Goal: Information Seeking & Learning: Learn about a topic

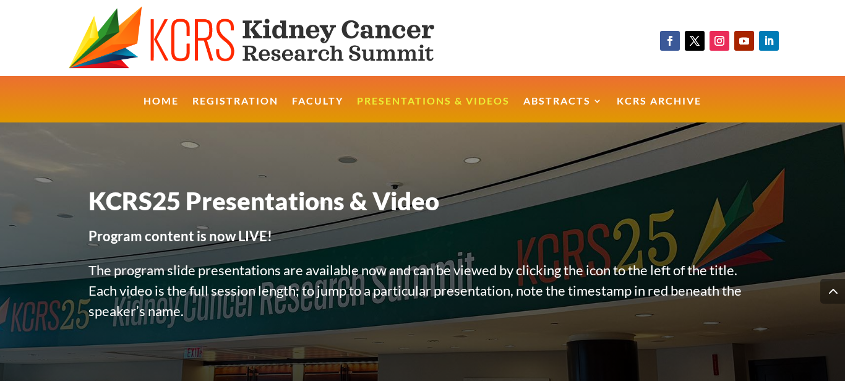
scroll to position [568, 0]
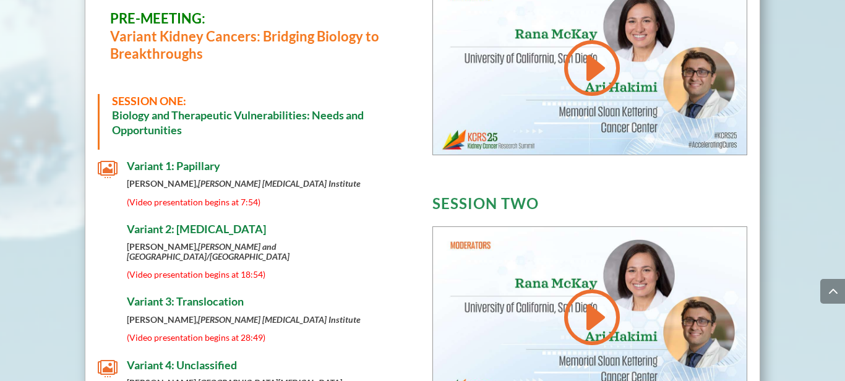
click at [106, 170] on span "" at bounding box center [108, 170] width 20 height 20
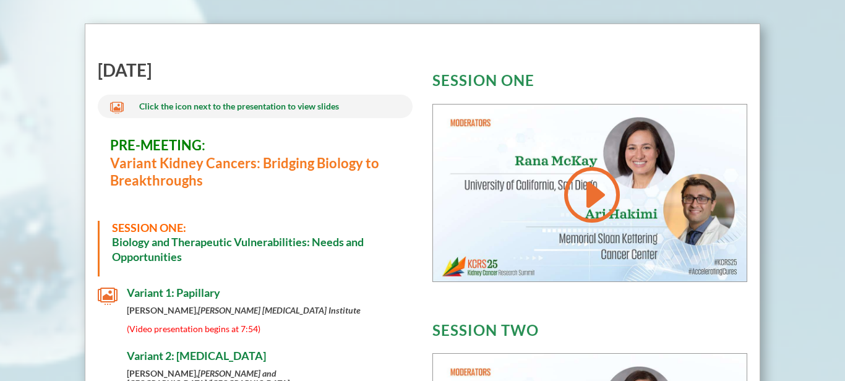
scroll to position [444, 0]
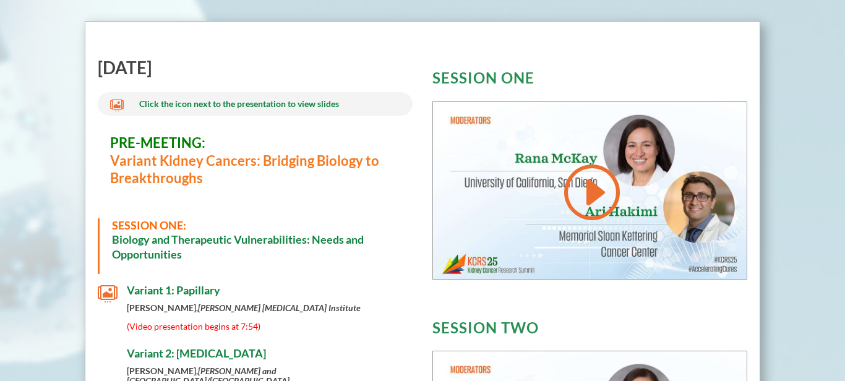
click at [106, 288] on span "" at bounding box center [108, 294] width 20 height 20
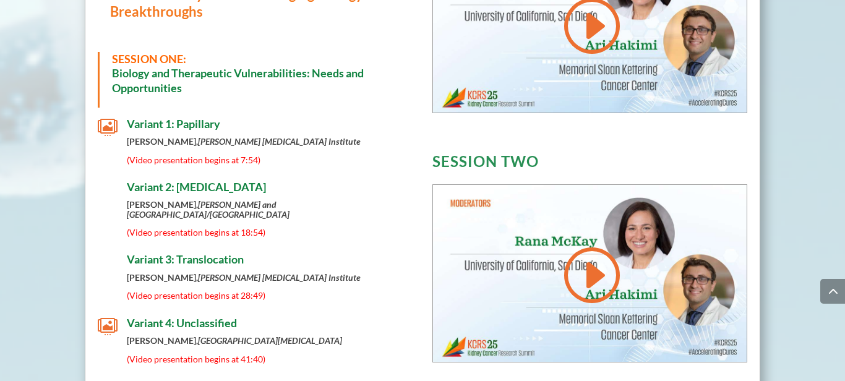
scroll to position [635, 0]
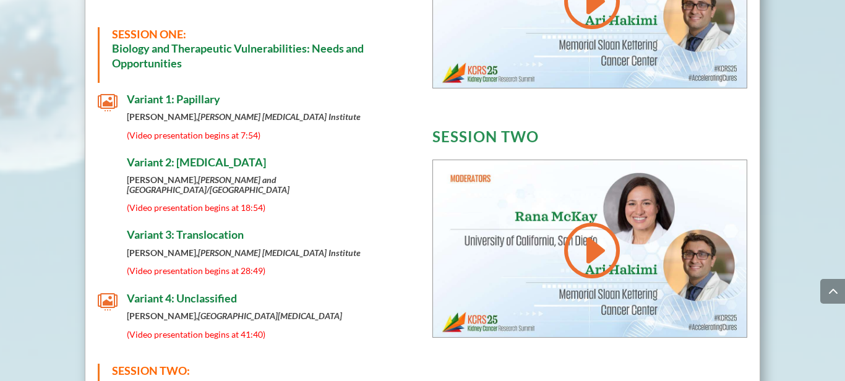
click at [108, 292] on span "" at bounding box center [108, 302] width 20 height 20
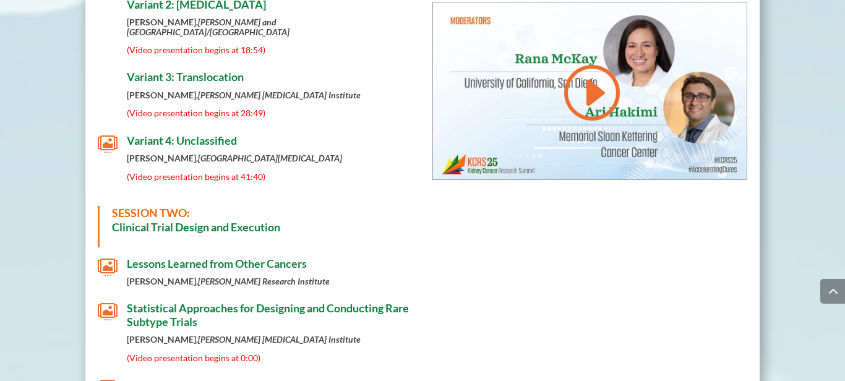
scroll to position [799, 0]
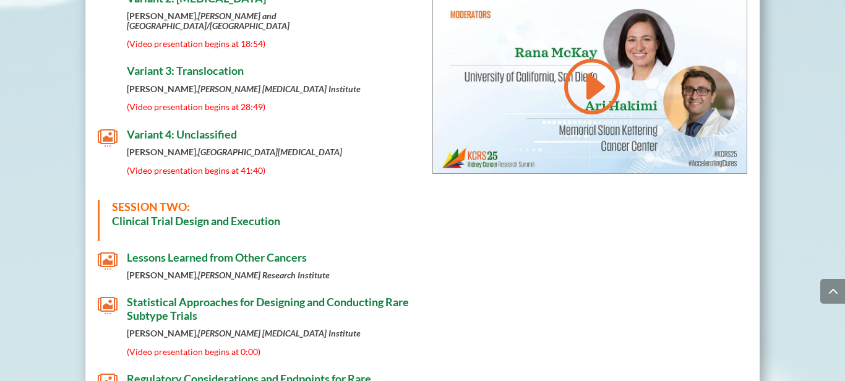
click at [110, 251] on span "" at bounding box center [108, 261] width 20 height 20
click at [103, 296] on span "" at bounding box center [108, 306] width 20 height 20
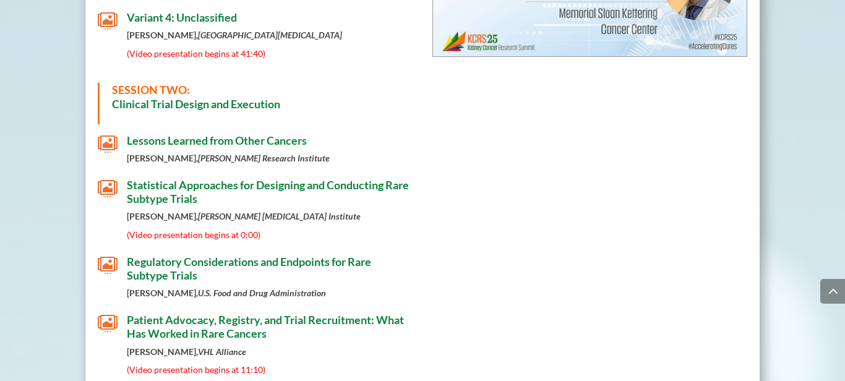
scroll to position [917, 0]
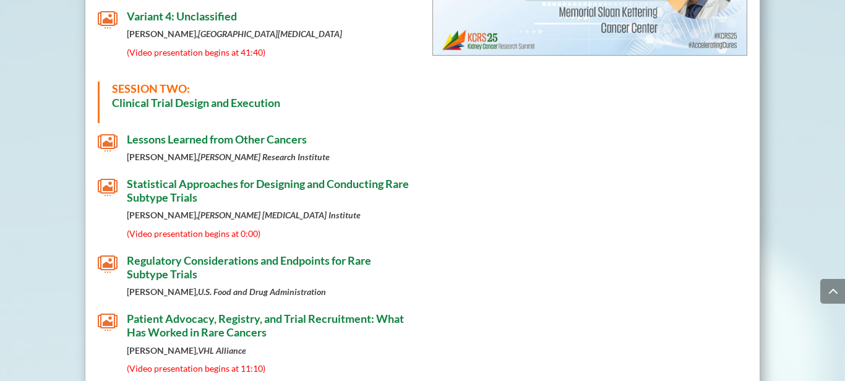
click at [111, 254] on span "" at bounding box center [108, 264] width 20 height 20
click at [106, 313] on span "" at bounding box center [108, 323] width 20 height 20
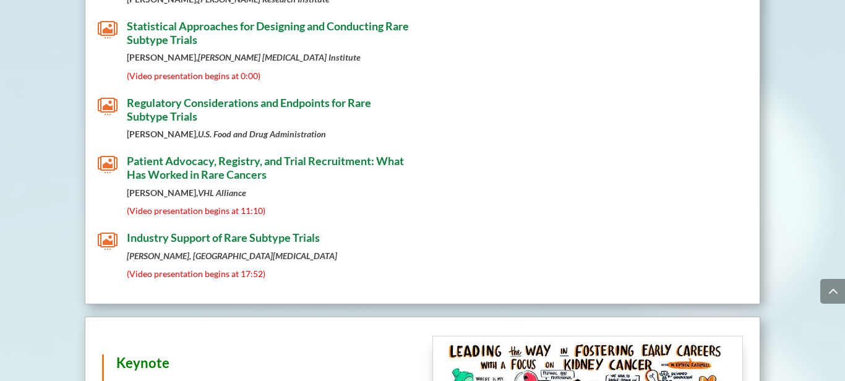
scroll to position [1087, 0]
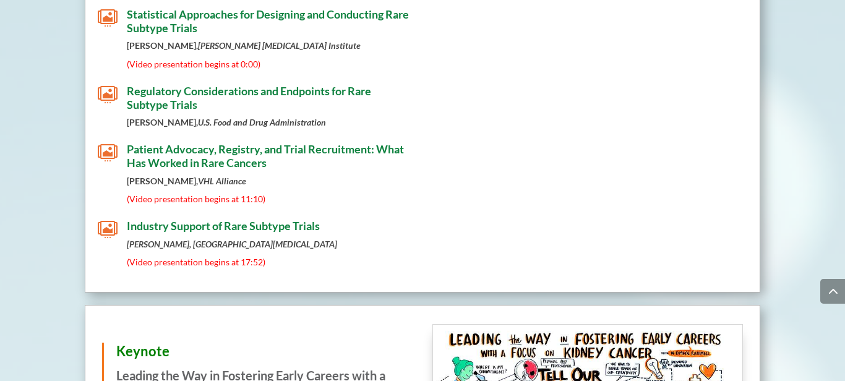
click at [197, 219] on span "Industry Support of Rare Subtype Trials" at bounding box center [223, 226] width 193 height 14
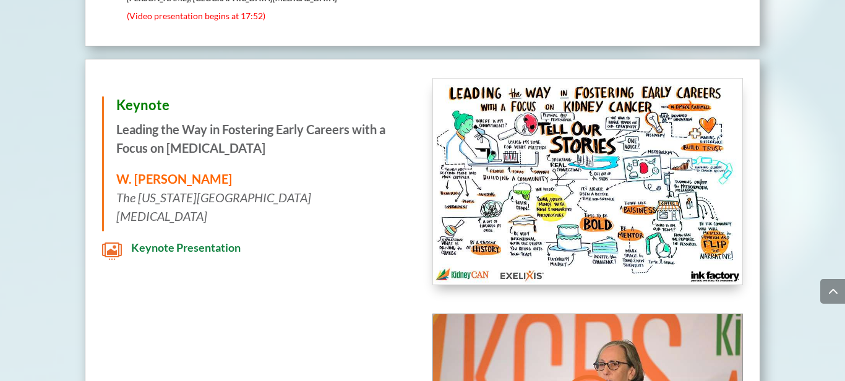
scroll to position [1332, 0]
click at [110, 242] on span "" at bounding box center [112, 252] width 20 height 20
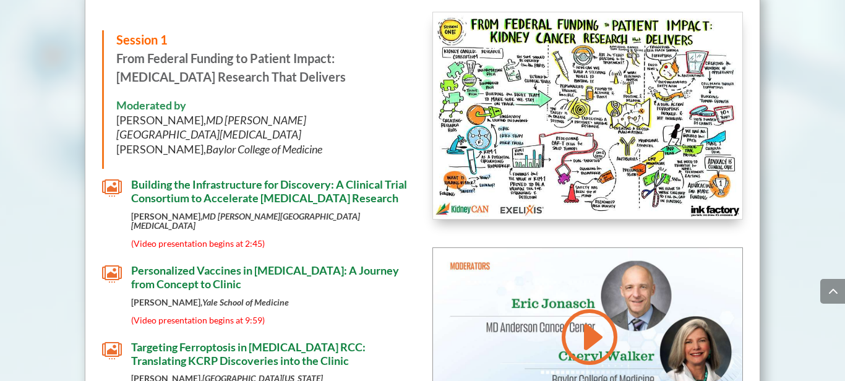
scroll to position [1865, 0]
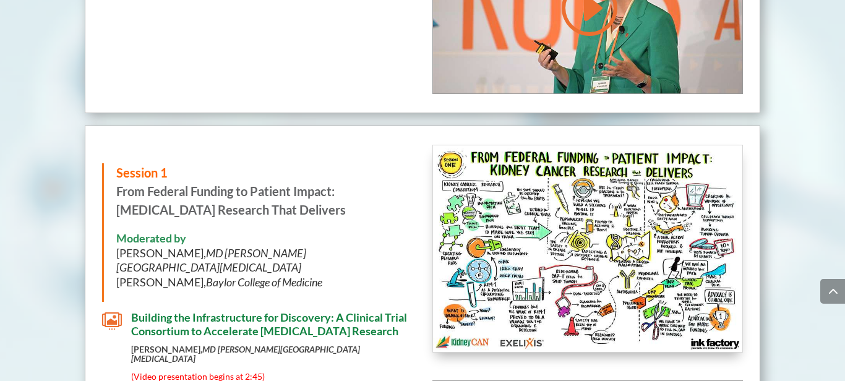
scroll to position [1734, 0]
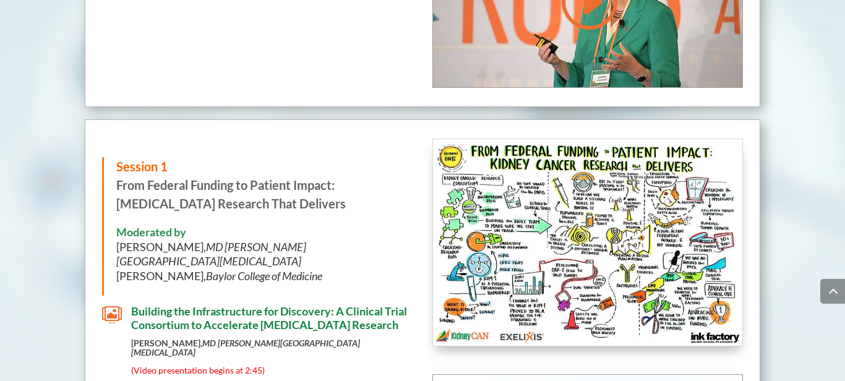
click at [114, 305] on span "" at bounding box center [112, 315] width 20 height 20
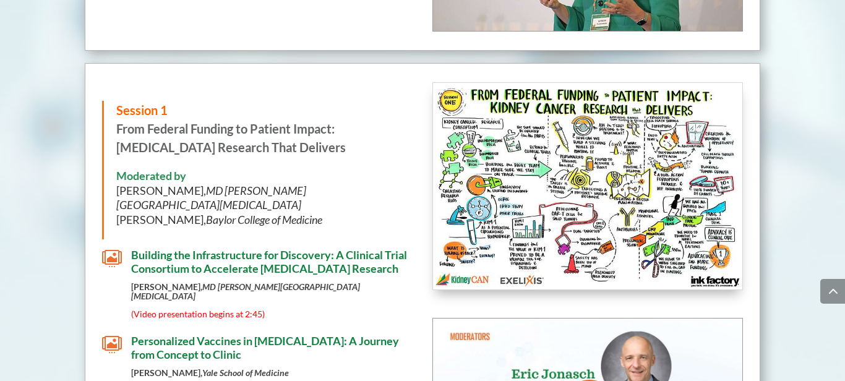
scroll to position [1790, 0]
click at [103, 335] on span "" at bounding box center [112, 345] width 20 height 20
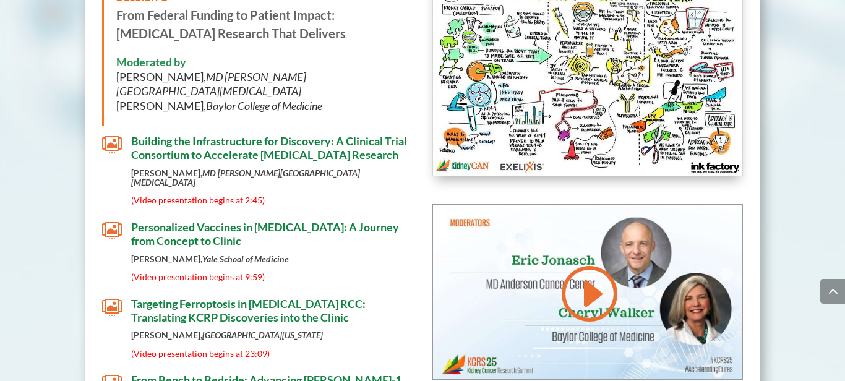
scroll to position [1918, 0]
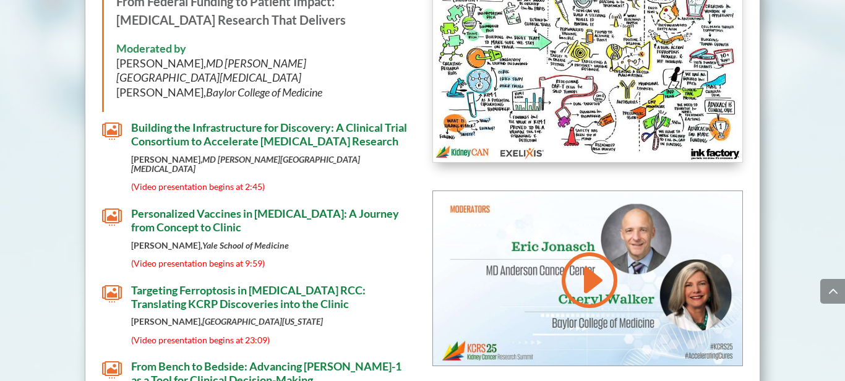
click at [110, 284] on span "" at bounding box center [112, 294] width 20 height 20
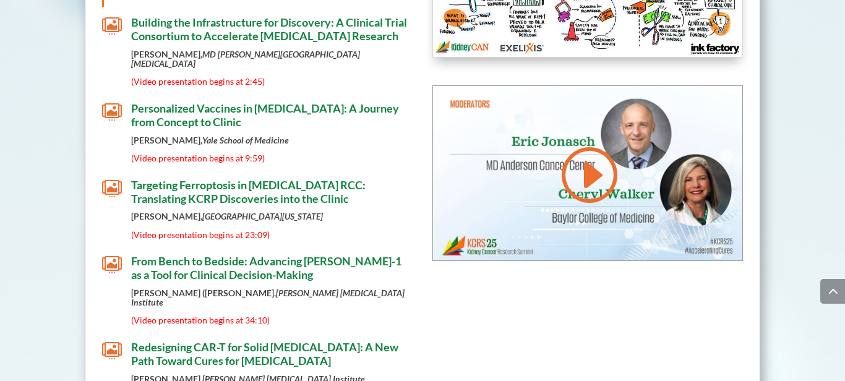
scroll to position [2024, 0]
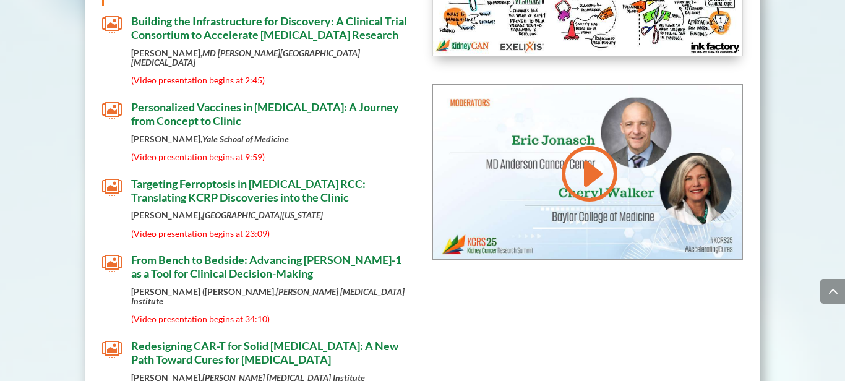
click at [227, 253] on span "From Bench to Bedside: Advancing [PERSON_NAME]-1 as a Tool for Clinical Decisio…" at bounding box center [266, 266] width 270 height 27
click at [248, 339] on span "Redesigning CAR-T for Solid [MEDICAL_DATA]: A New Path Toward Cures for [MEDICA…" at bounding box center [264, 352] width 267 height 27
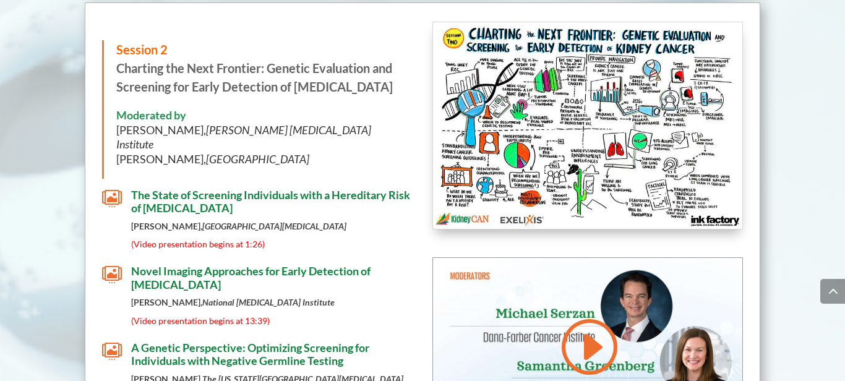
scroll to position [2495, 0]
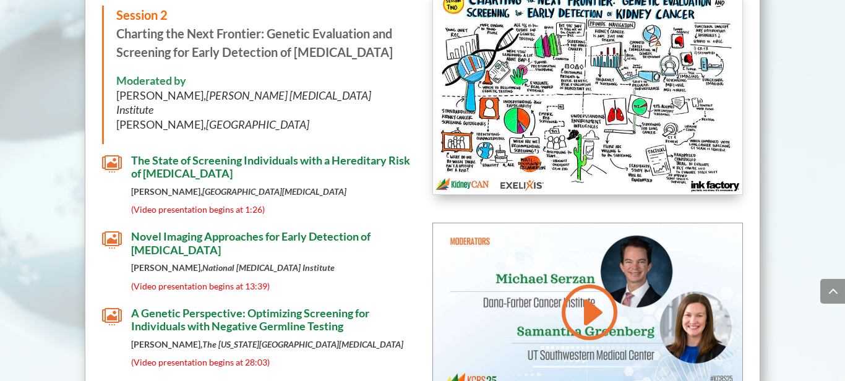
click at [217, 153] on span "The State of Screening Individuals with a Hereditary Risk of [MEDICAL_DATA]" at bounding box center [270, 166] width 279 height 27
click at [114, 230] on span "" at bounding box center [112, 240] width 20 height 20
click at [110, 307] on span "" at bounding box center [112, 317] width 20 height 20
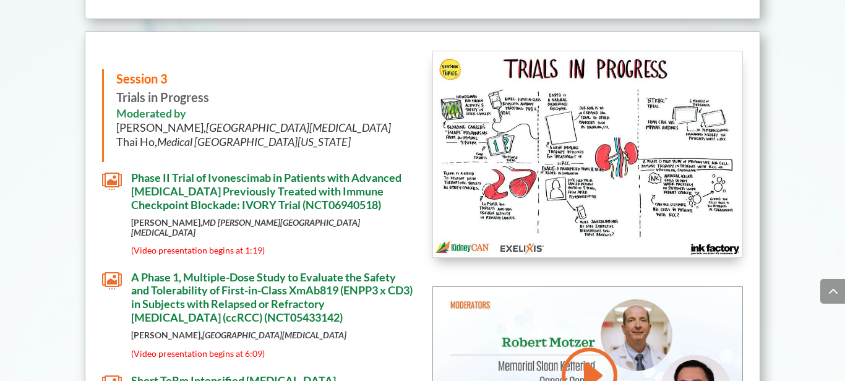
scroll to position [2936, 0]
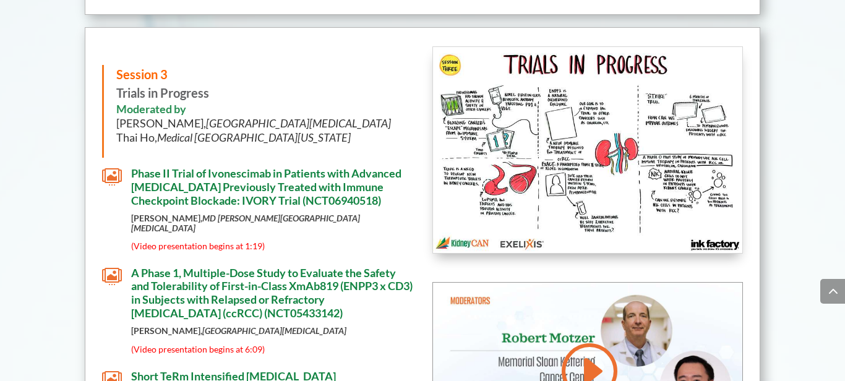
click at [115, 167] on span "" at bounding box center [112, 177] width 20 height 20
click at [114, 267] on span "" at bounding box center [112, 277] width 20 height 20
click at [106, 370] on span "" at bounding box center [112, 380] width 20 height 20
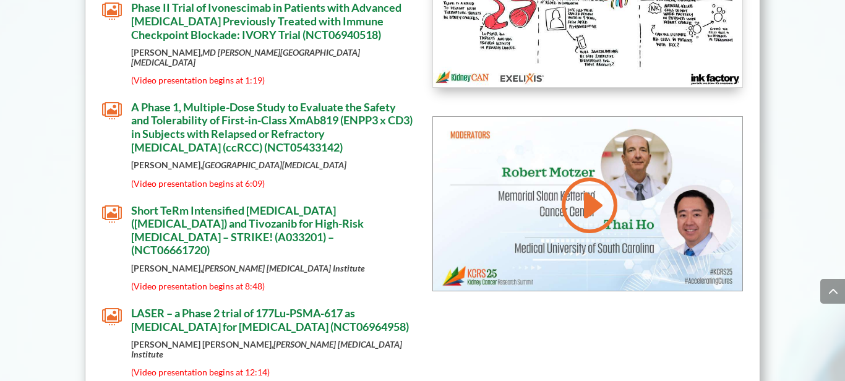
scroll to position [3121, 0]
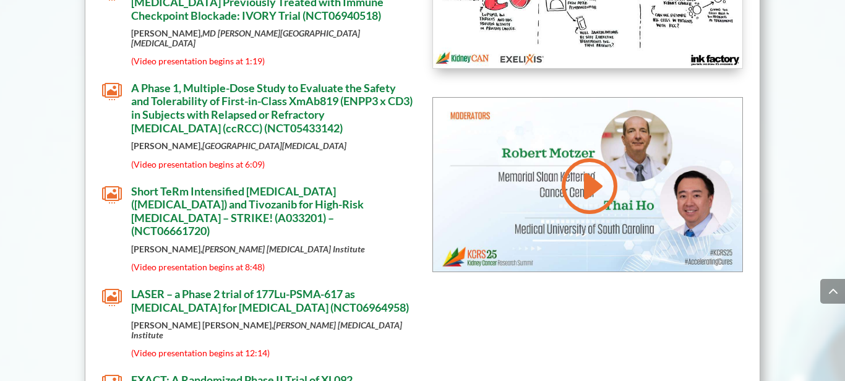
click at [114, 288] on span "" at bounding box center [112, 298] width 20 height 20
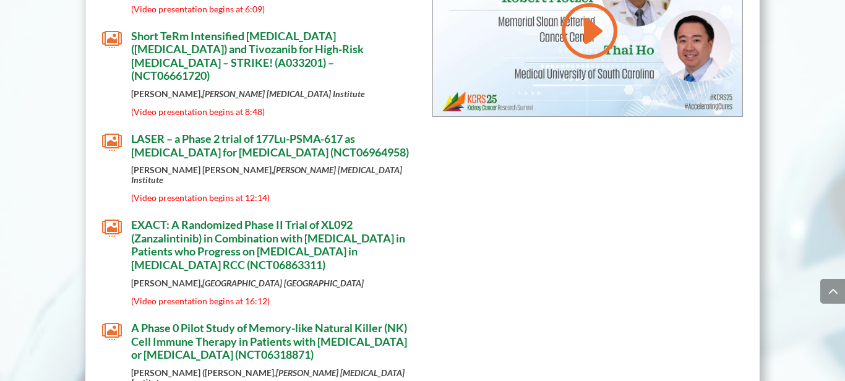
scroll to position [3287, 0]
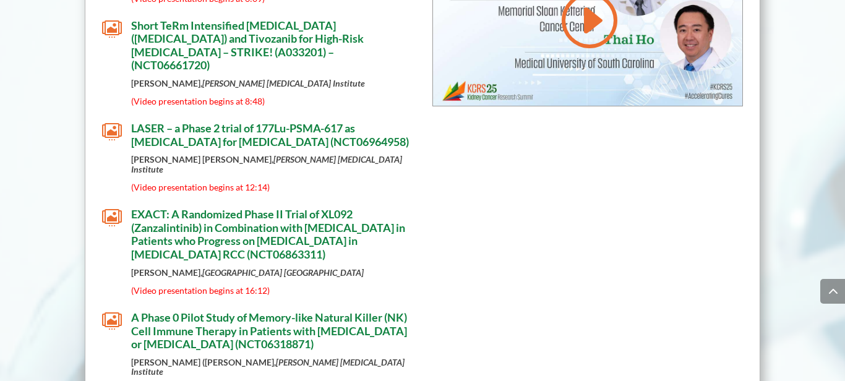
click at [111, 208] on span "" at bounding box center [112, 218] width 20 height 20
click at [112, 311] on span "" at bounding box center [112, 321] width 20 height 20
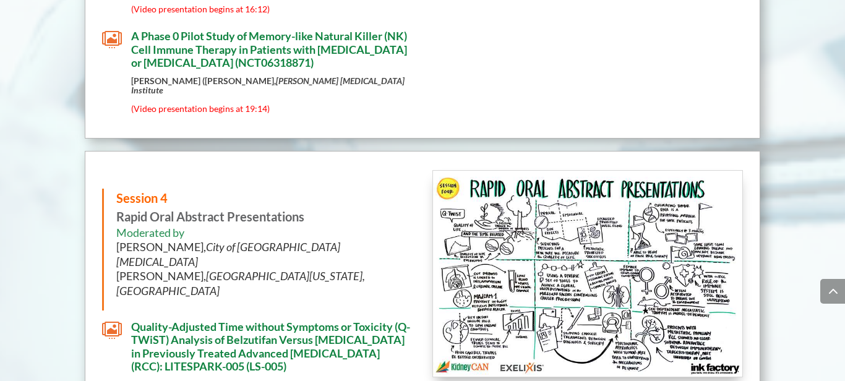
scroll to position [3641, 0]
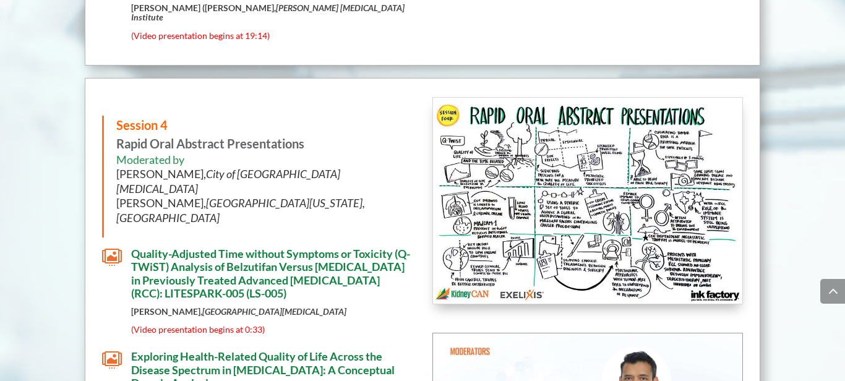
click at [113, 248] on span "" at bounding box center [112, 258] width 20 height 20
click at [113, 350] on span "" at bounding box center [112, 360] width 20 height 20
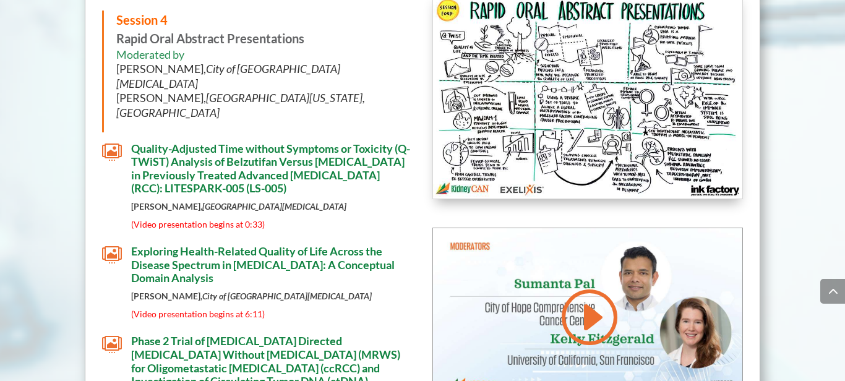
scroll to position [3808, 0]
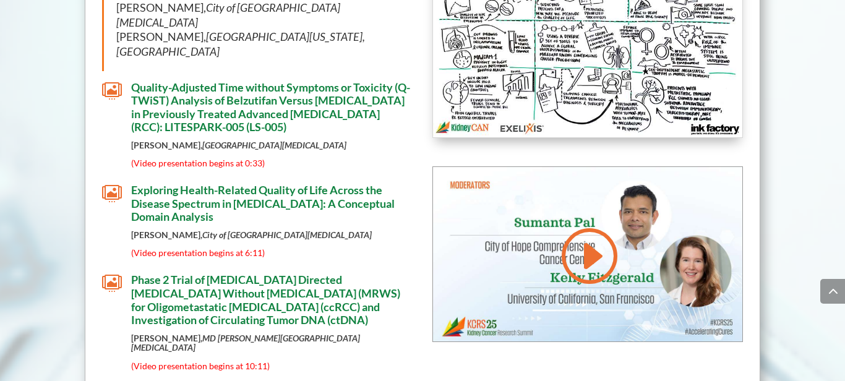
click at [110, 274] on span "" at bounding box center [112, 284] width 20 height 20
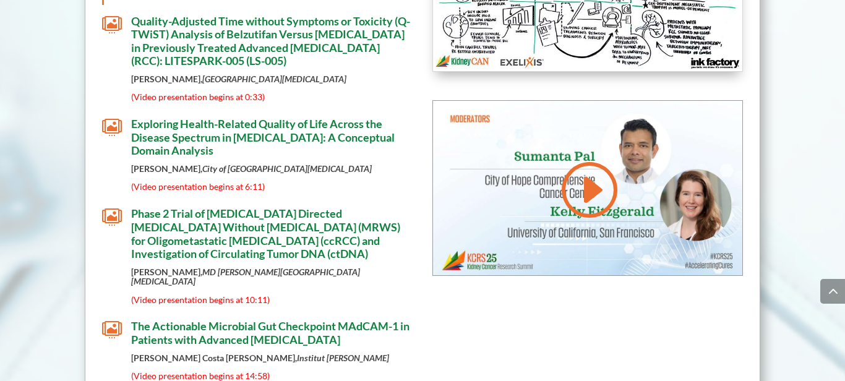
scroll to position [3881, 0]
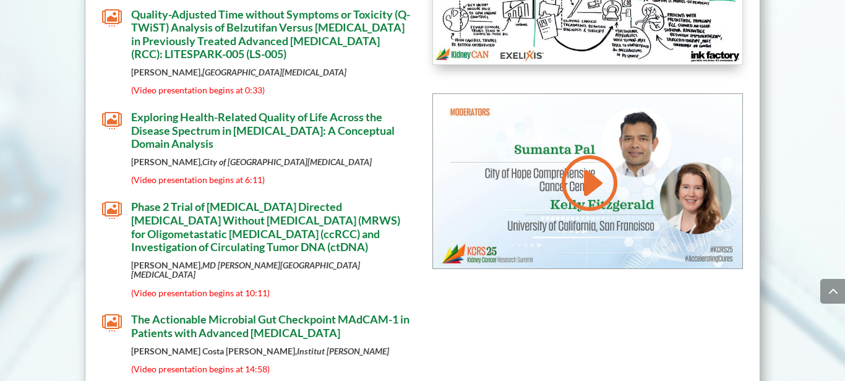
click at [113, 313] on span "" at bounding box center [112, 323] width 20 height 20
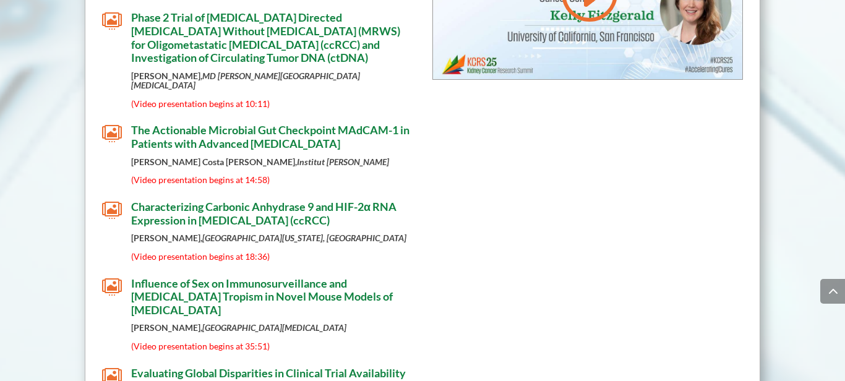
scroll to position [4072, 0]
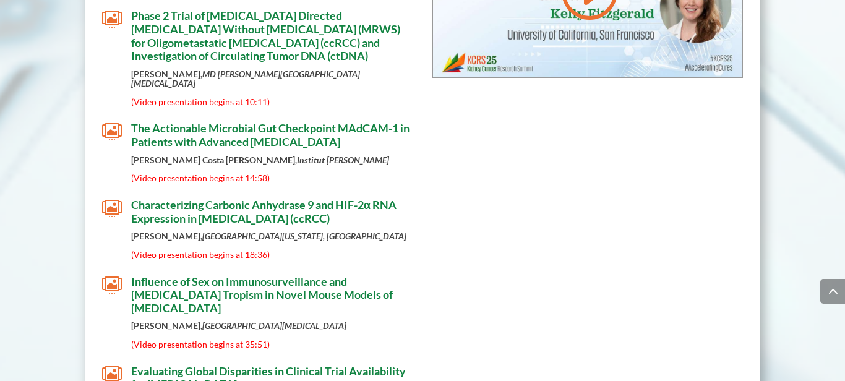
click at [110, 275] on span "" at bounding box center [112, 285] width 20 height 20
click at [111, 365] on span "" at bounding box center [112, 375] width 20 height 20
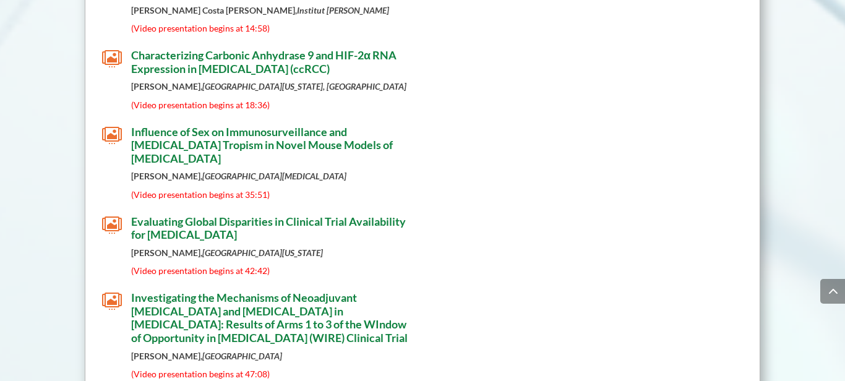
scroll to position [4223, 0]
click at [112, 291] on span "" at bounding box center [112, 301] width 20 height 20
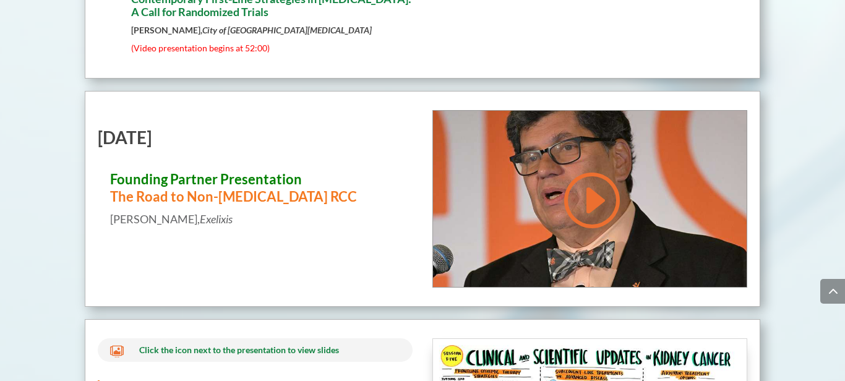
scroll to position [4643, 0]
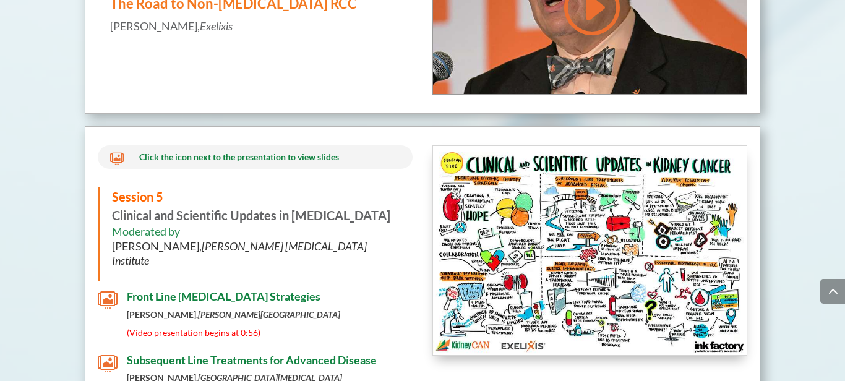
scroll to position [4837, 0]
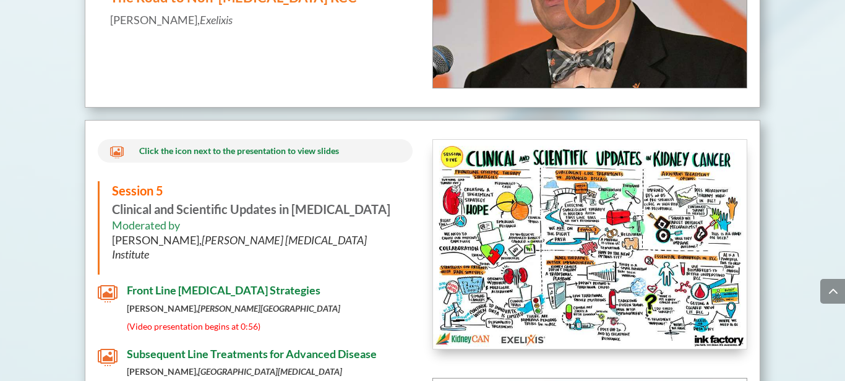
click at [104, 348] on span "" at bounding box center [108, 358] width 20 height 20
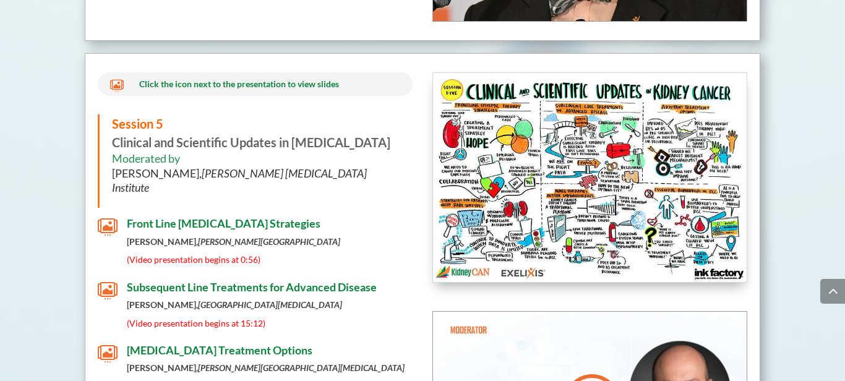
scroll to position [4911, 0]
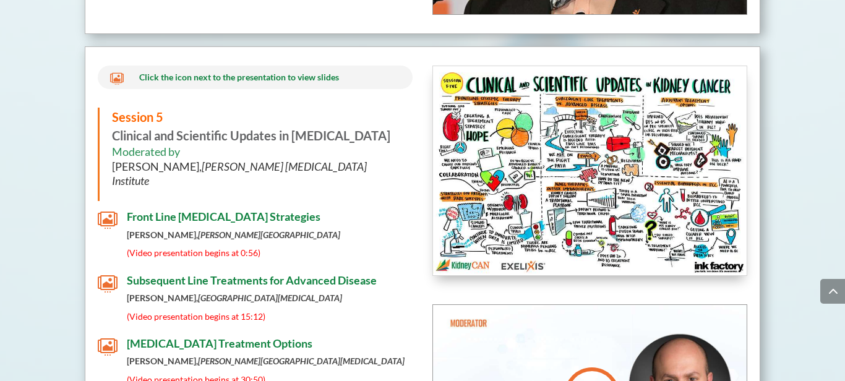
click at [108, 337] on span "" at bounding box center [108, 347] width 20 height 20
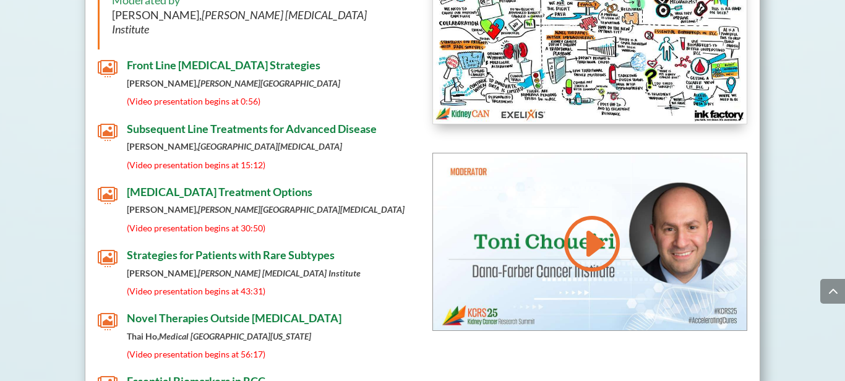
scroll to position [5078, 0]
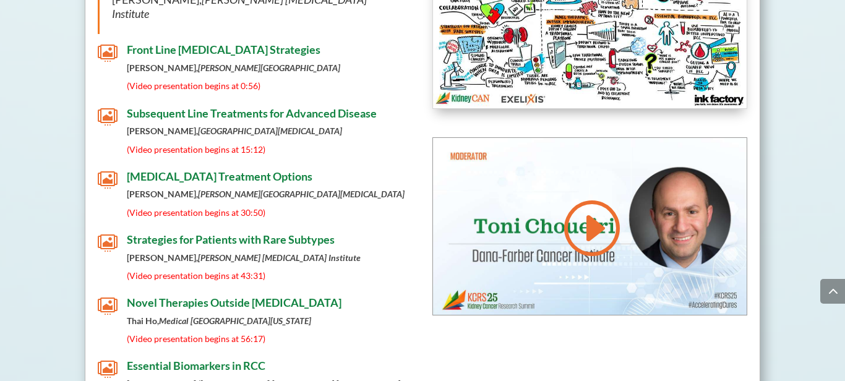
click at [104, 296] on span "" at bounding box center [108, 306] width 20 height 20
click at [108, 360] on span "" at bounding box center [108, 370] width 20 height 20
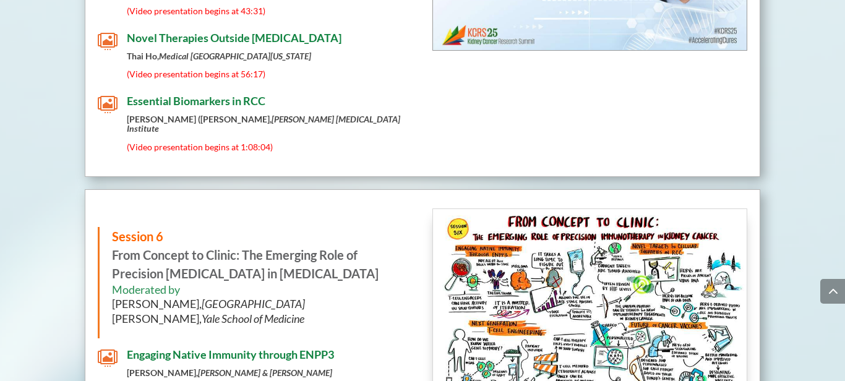
scroll to position [5355, 0]
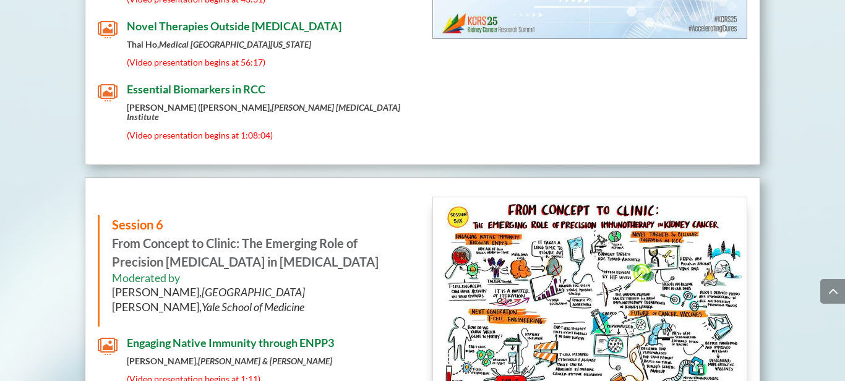
click at [109, 337] on span "" at bounding box center [108, 347] width 20 height 20
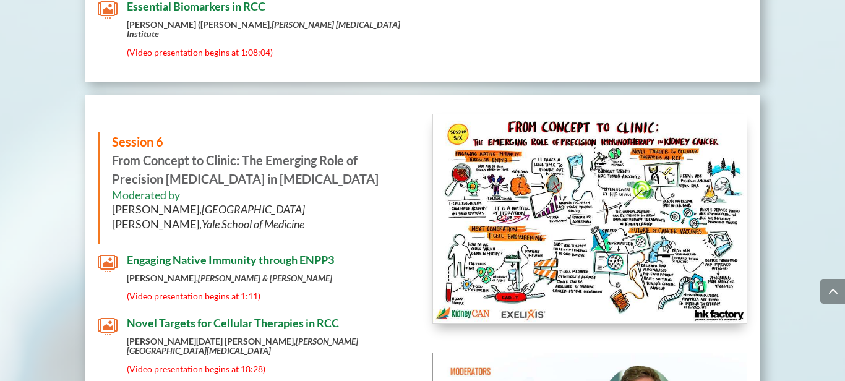
scroll to position [5444, 0]
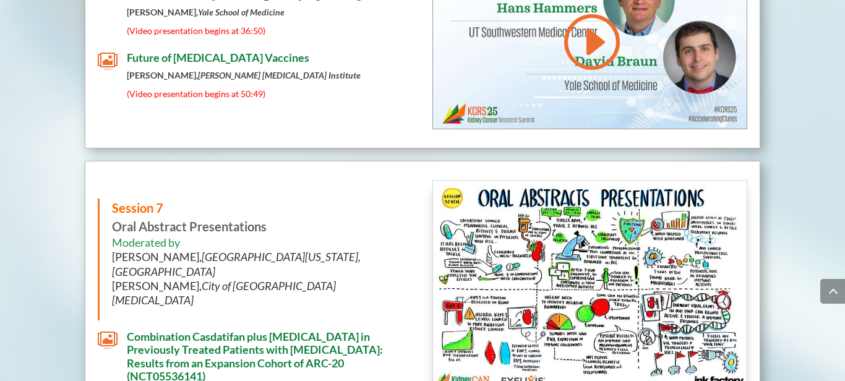
scroll to position [5849, 0]
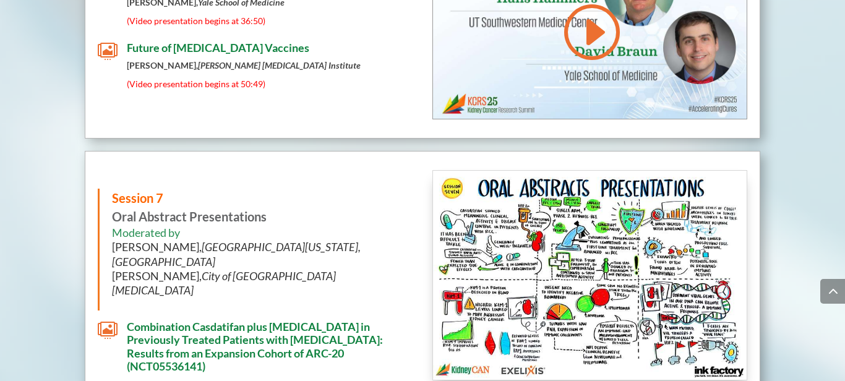
click at [108, 321] on span "" at bounding box center [108, 331] width 20 height 20
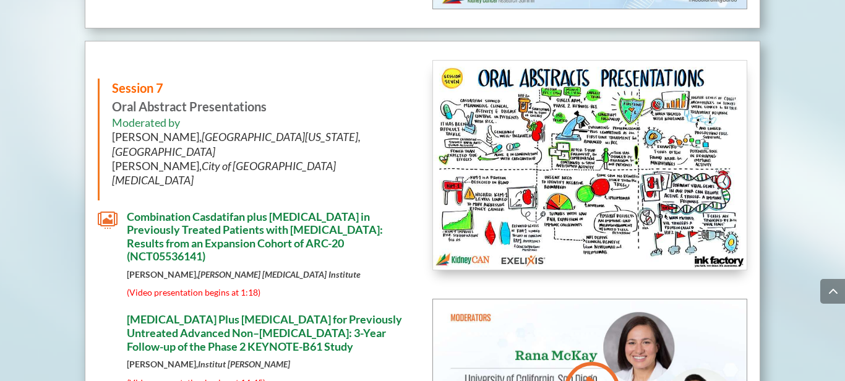
scroll to position [5970, 0]
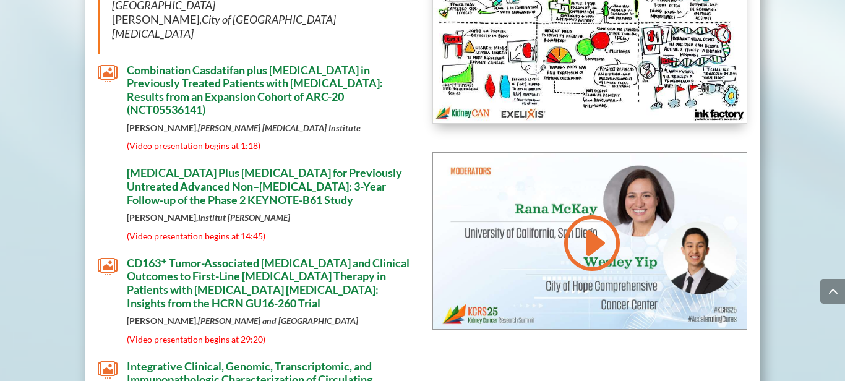
scroll to position [6126, 0]
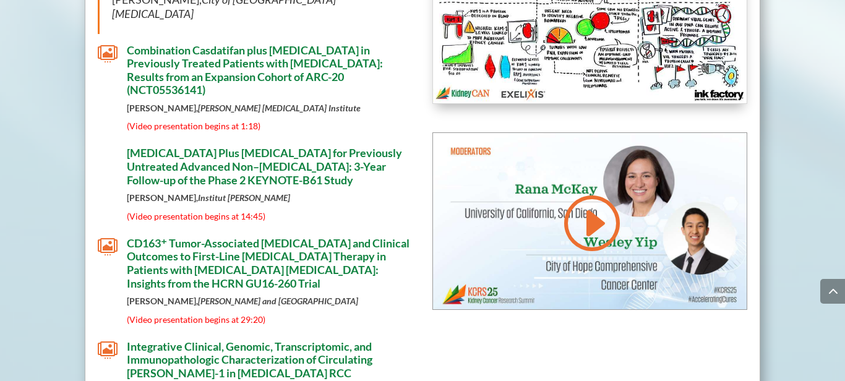
click at [110, 340] on span "" at bounding box center [108, 350] width 20 height 20
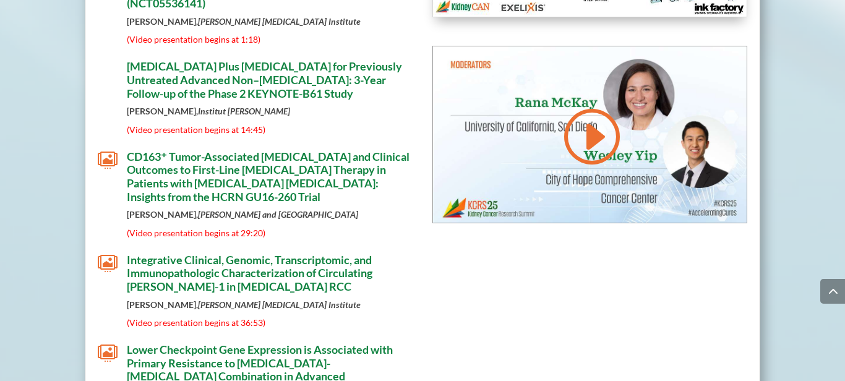
scroll to position [6218, 0]
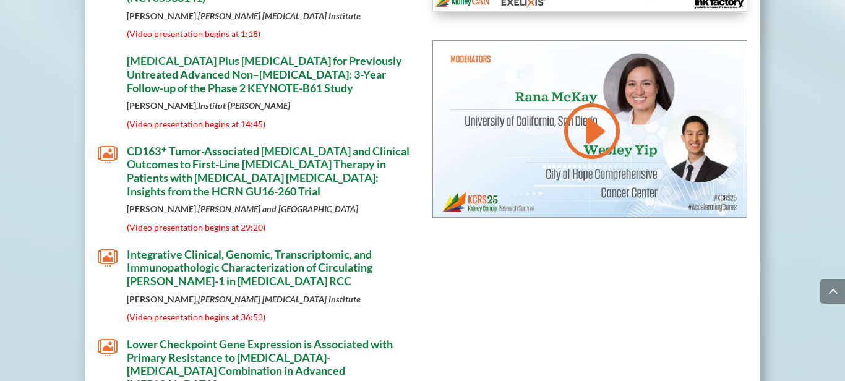
click at [110, 338] on span "" at bounding box center [108, 348] width 20 height 20
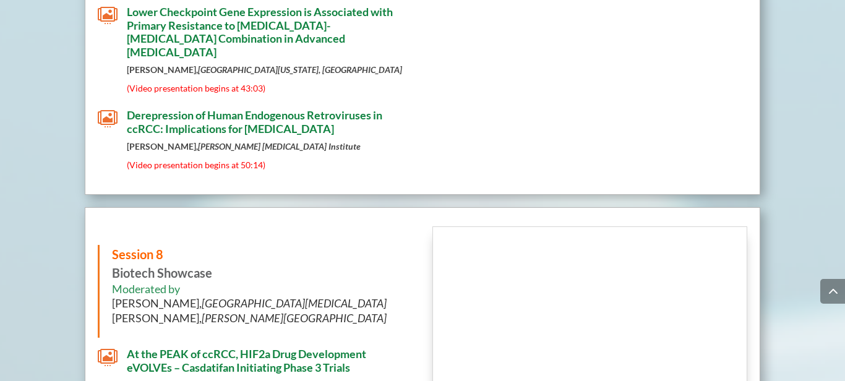
scroll to position [6597, 0]
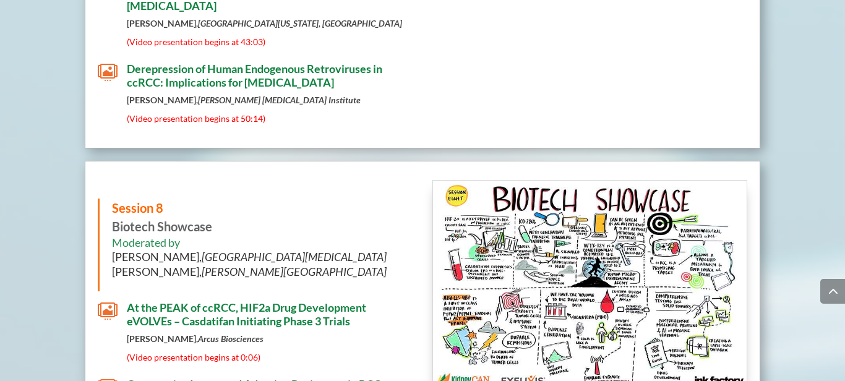
click at [110, 301] on span "" at bounding box center [108, 311] width 20 height 20
click at [100, 378] on span "" at bounding box center [108, 388] width 20 height 20
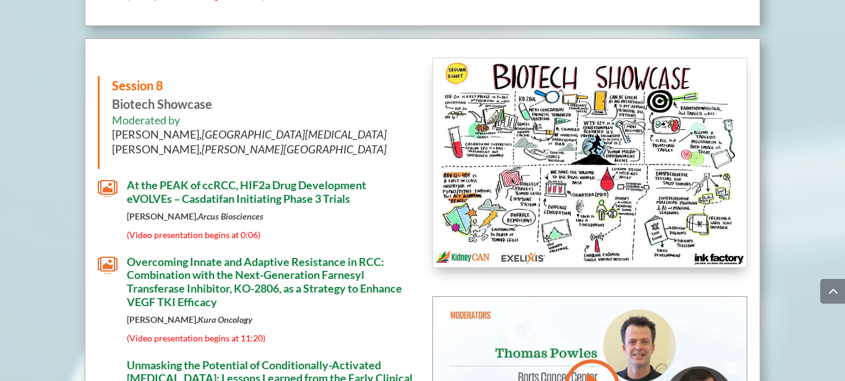
scroll to position [6720, 0]
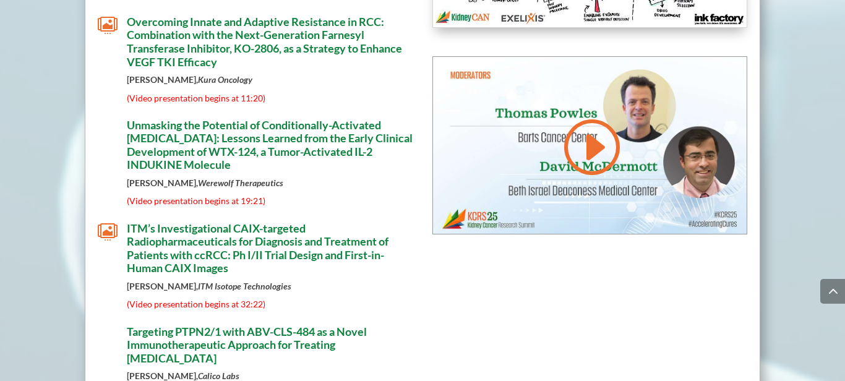
scroll to position [6962, 0]
